Goal: Task Accomplishment & Management: Manage account settings

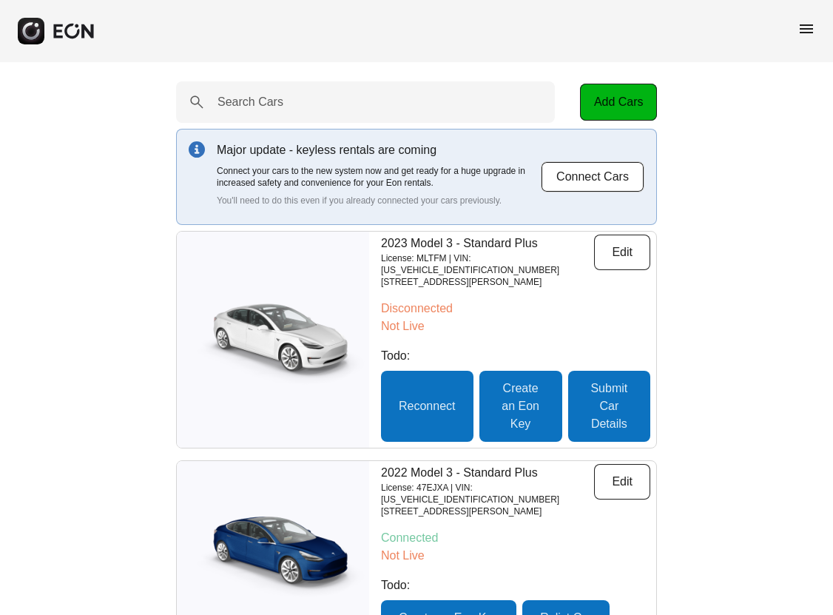
click at [807, 29] on span "menu" at bounding box center [806, 29] width 18 height 18
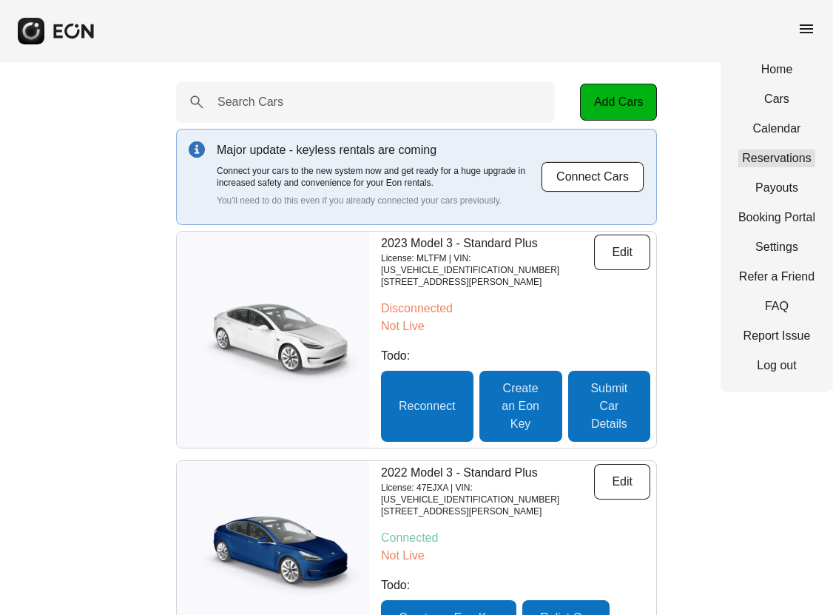
click at [779, 156] on link "Reservations" at bounding box center [776, 158] width 77 height 18
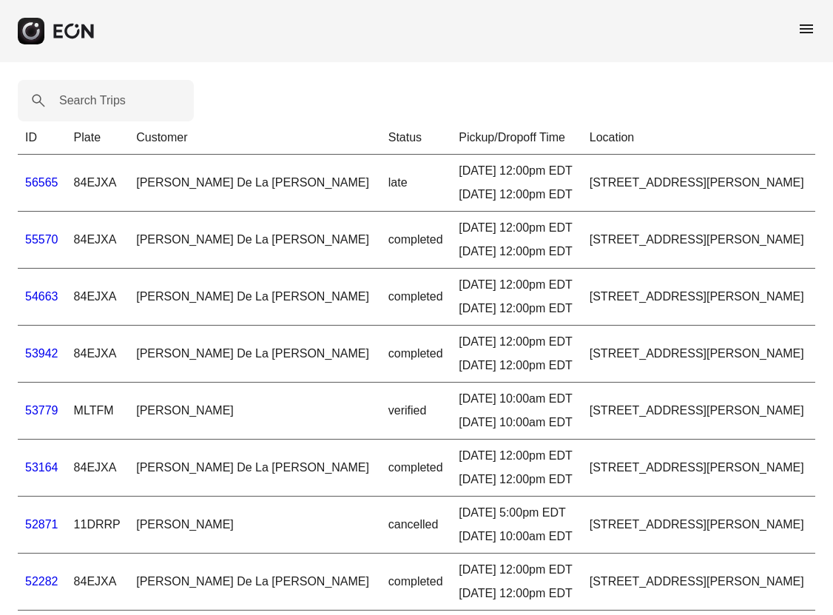
click at [808, 27] on span "menu" at bounding box center [806, 29] width 18 height 18
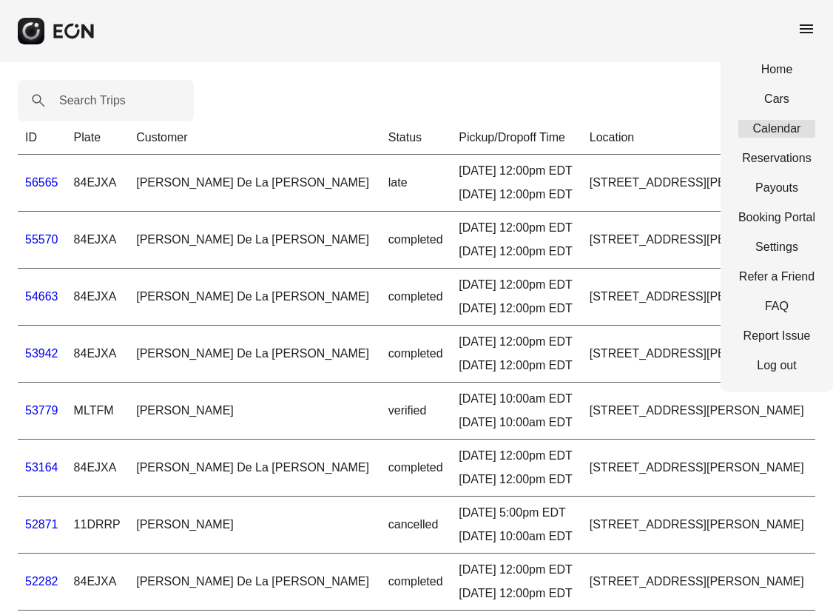
click at [784, 126] on link "Calendar" at bounding box center [776, 129] width 77 height 18
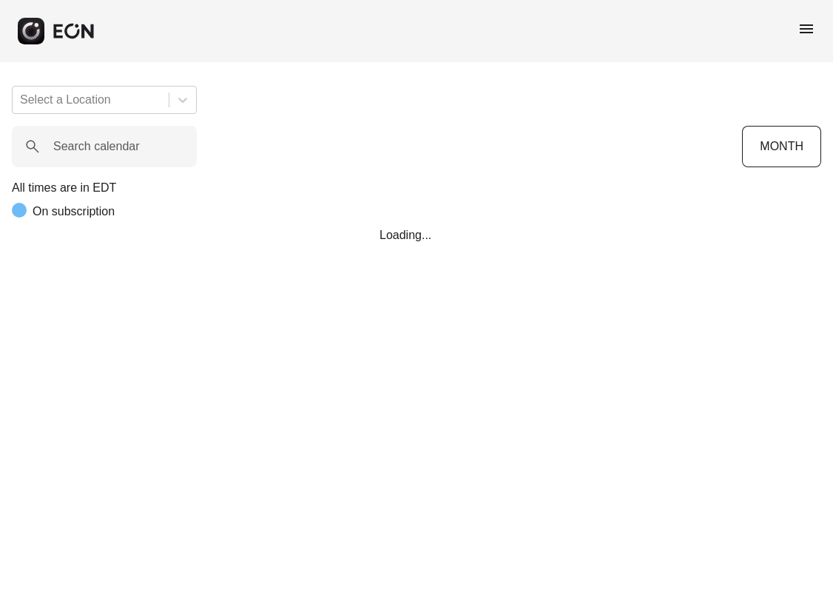
scroll to position [0, 1029]
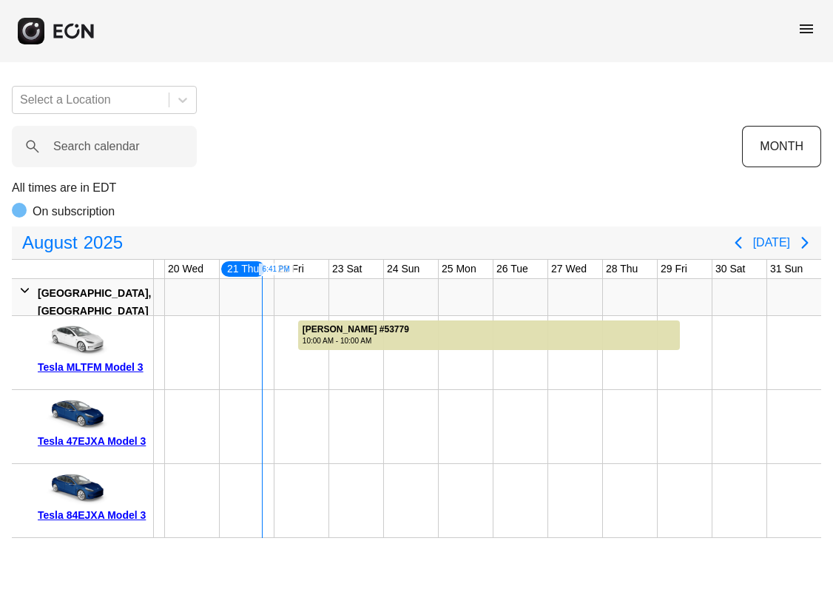
click at [800, 31] on span "menu" at bounding box center [806, 29] width 18 height 18
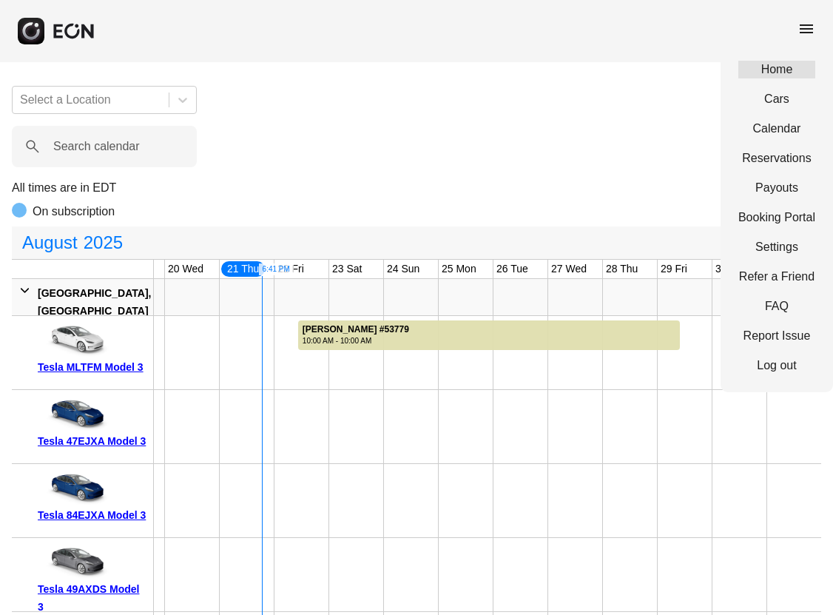
click at [774, 78] on link "Home" at bounding box center [776, 70] width 77 height 18
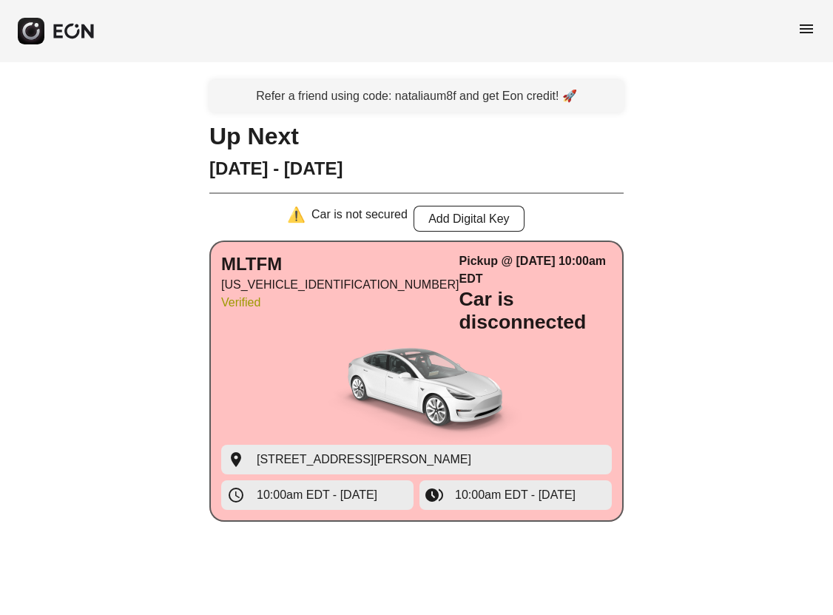
click at [495, 293] on div "Pickup @ [DATE] 10:00am EDT Car is disconnected" at bounding box center [535, 292] width 152 height 81
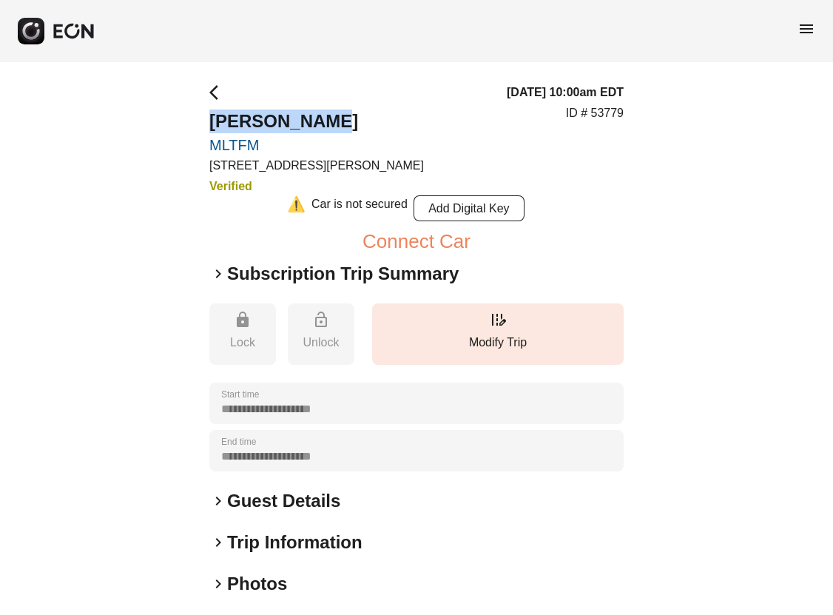
drag, startPoint x: 338, startPoint y: 121, endPoint x: 209, endPoint y: 118, distance: 129.5
click at [209, 118] on h2 "[PERSON_NAME]" at bounding box center [316, 121] width 215 height 24
copy h2 "[PERSON_NAME]"
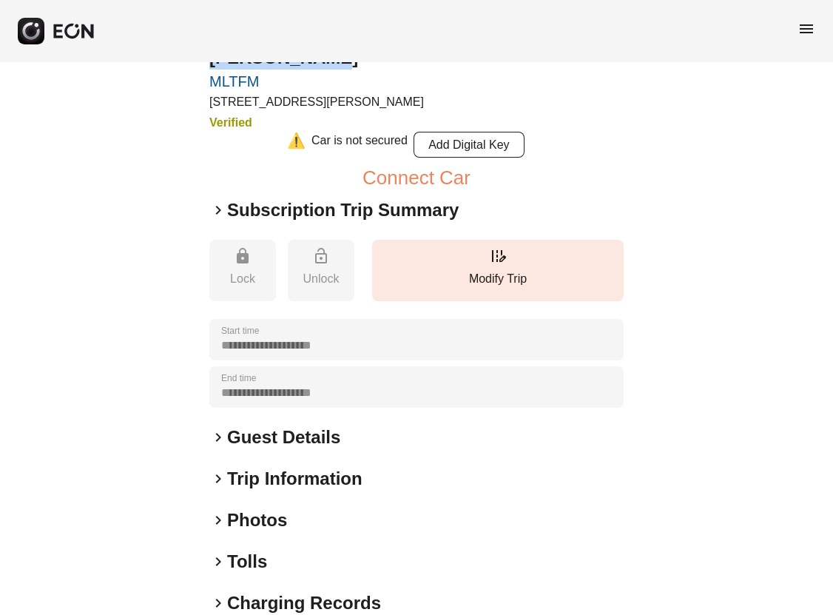
scroll to position [179, 0]
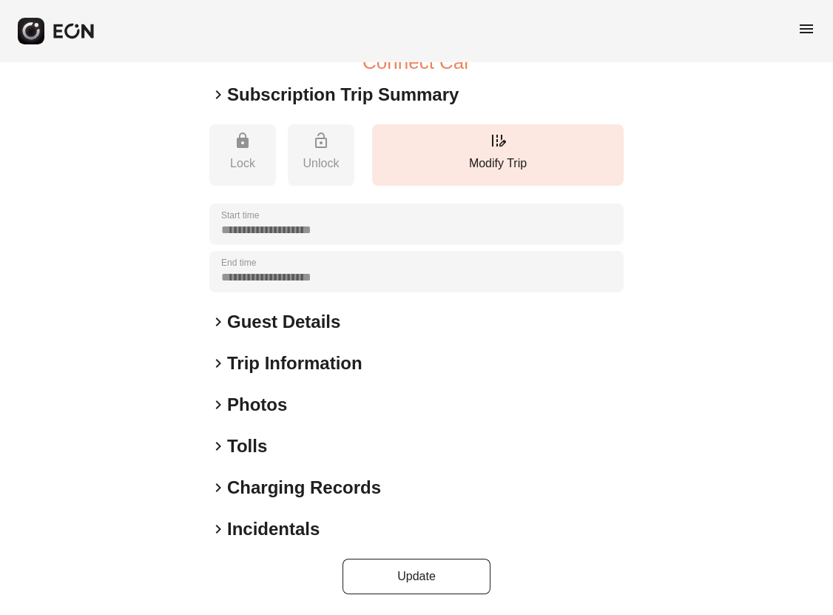
click at [225, 322] on span "keyboard_arrow_right" at bounding box center [218, 322] width 18 height 18
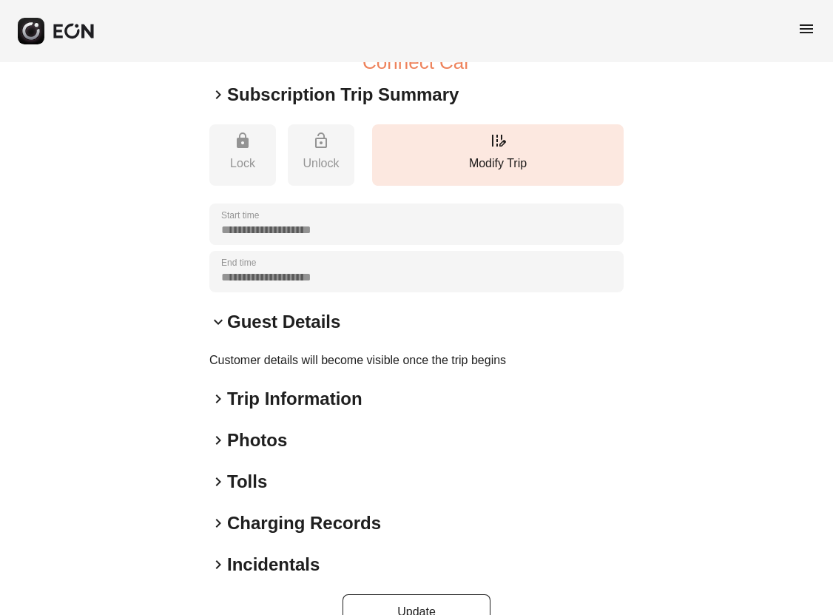
click at [297, 403] on h2 "Trip Information" at bounding box center [294, 399] width 135 height 24
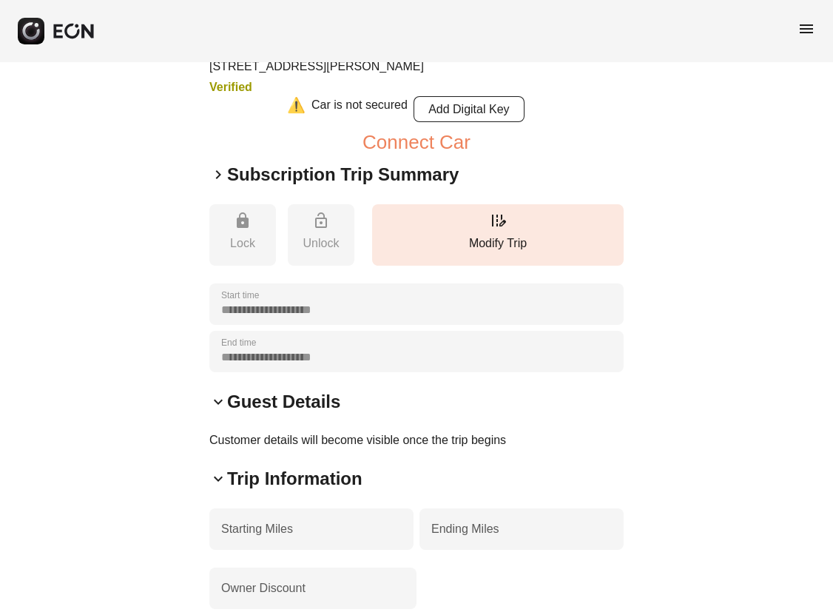
scroll to position [0, 0]
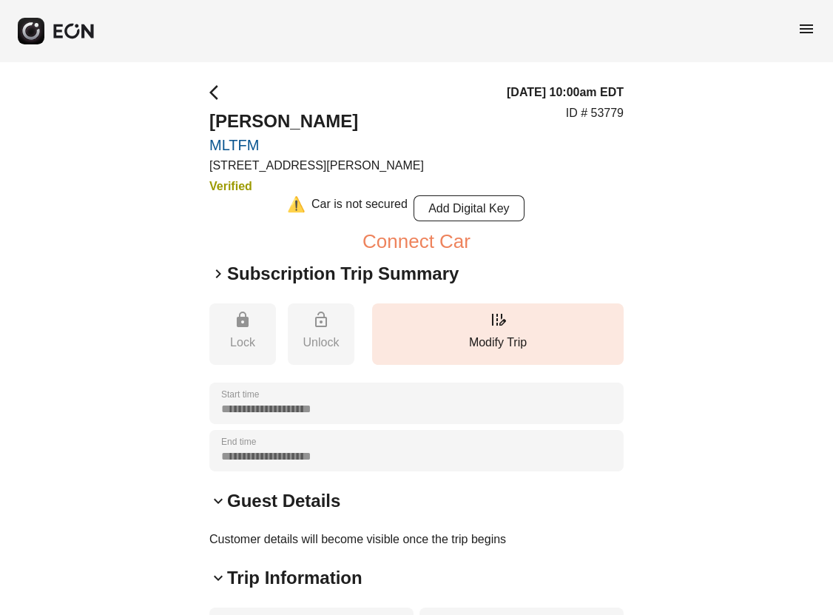
click at [218, 93] on span "arrow_back_ios" at bounding box center [218, 93] width 18 height 18
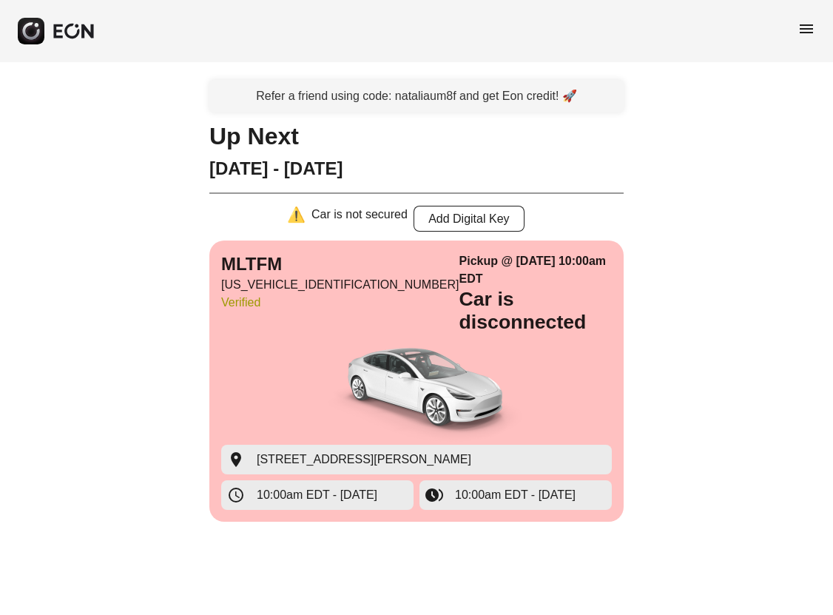
click at [809, 24] on span "menu" at bounding box center [806, 29] width 18 height 18
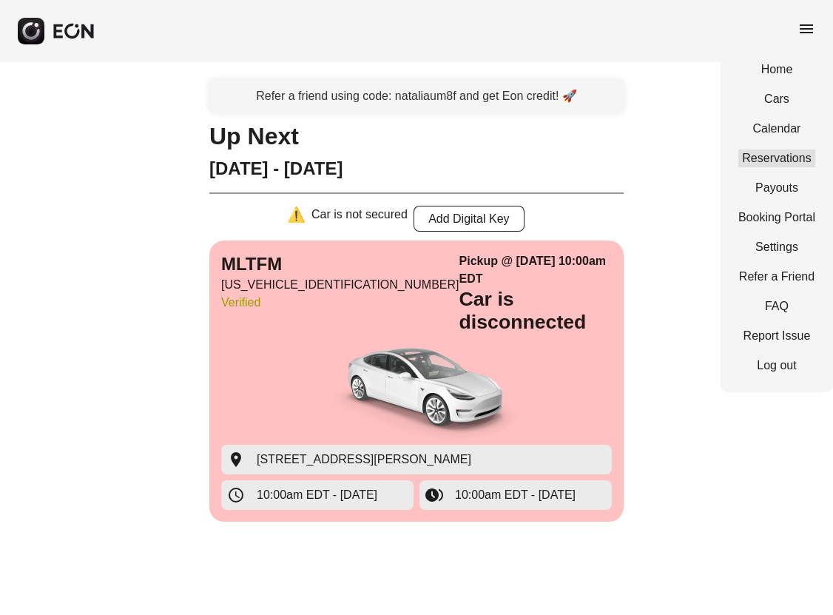
click at [769, 159] on link "Reservations" at bounding box center [776, 158] width 77 height 18
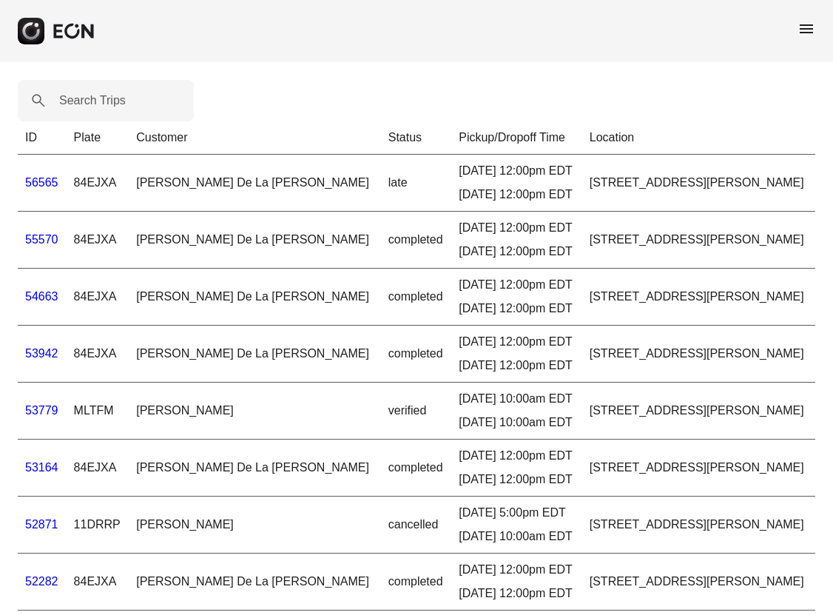
click at [53, 405] on link "53779" at bounding box center [41, 410] width 33 height 13
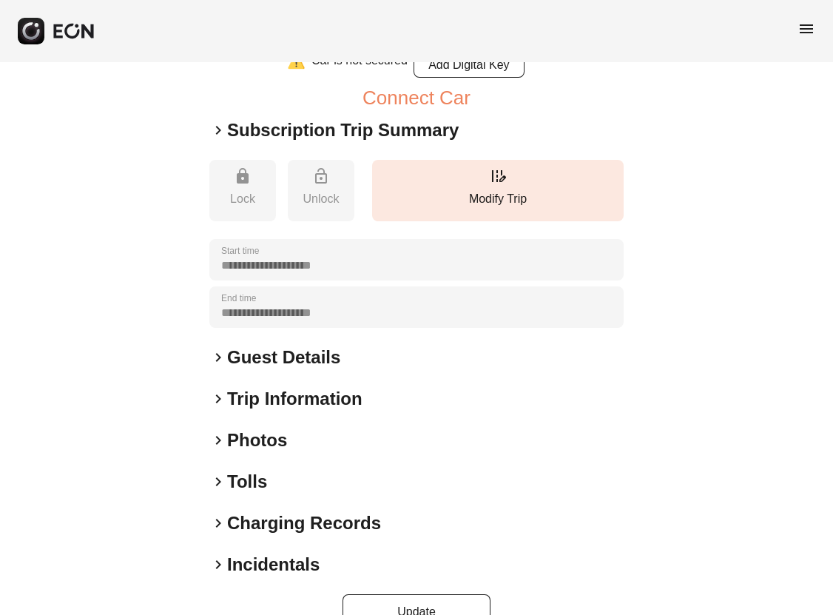
scroll to position [179, 0]
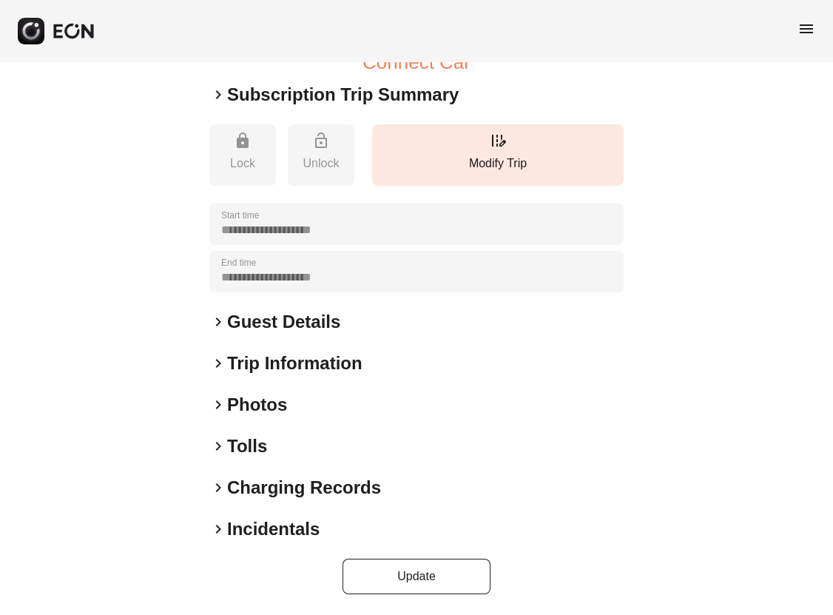
click at [305, 327] on h2 "Guest Details" at bounding box center [283, 322] width 113 height 24
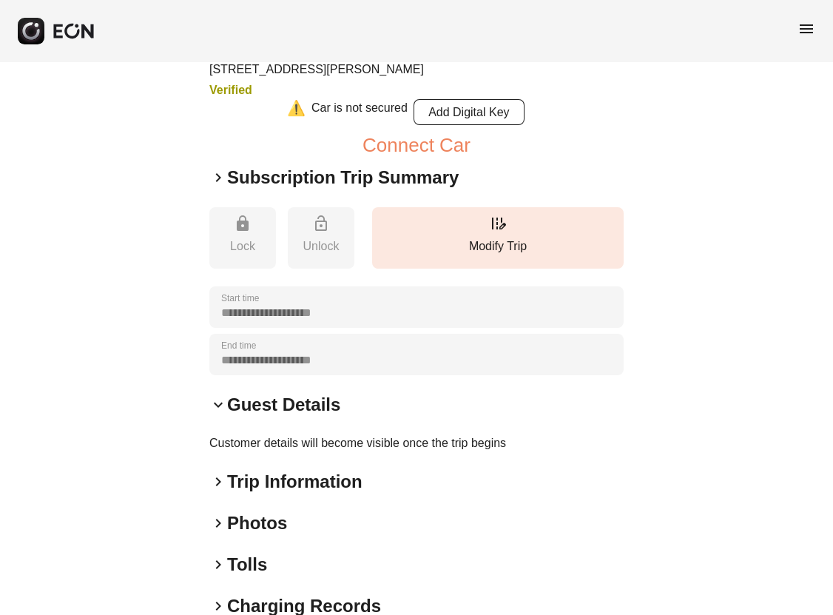
scroll to position [0, 0]
